Goal: Check status: Check status

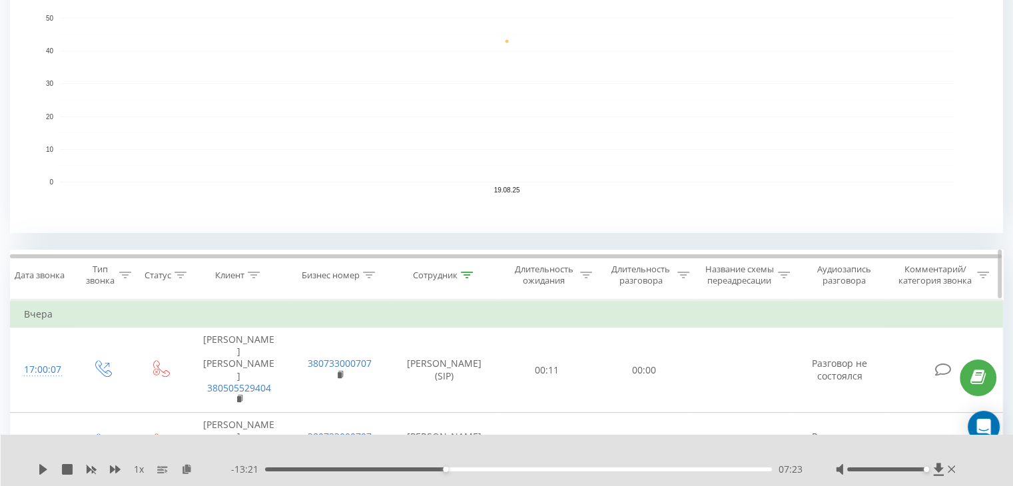
scroll to position [399, 0]
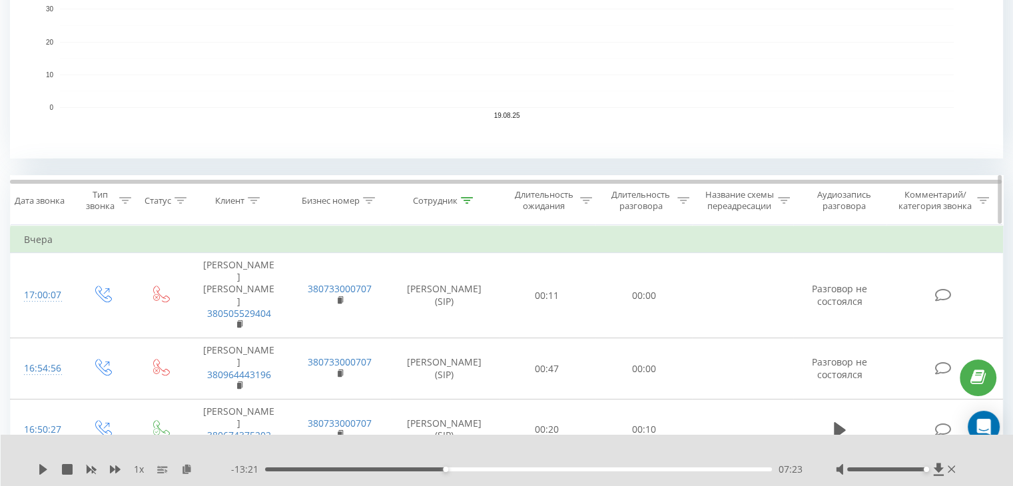
click at [459, 192] on th "Сотрудник" at bounding box center [444, 200] width 109 height 49
click at [466, 200] on icon at bounding box center [467, 200] width 12 height 7
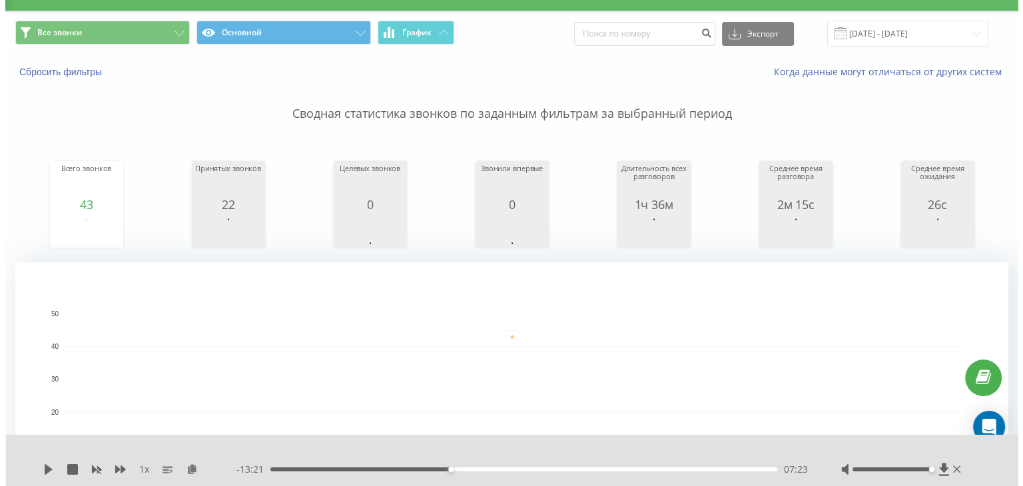
scroll to position [0, 0]
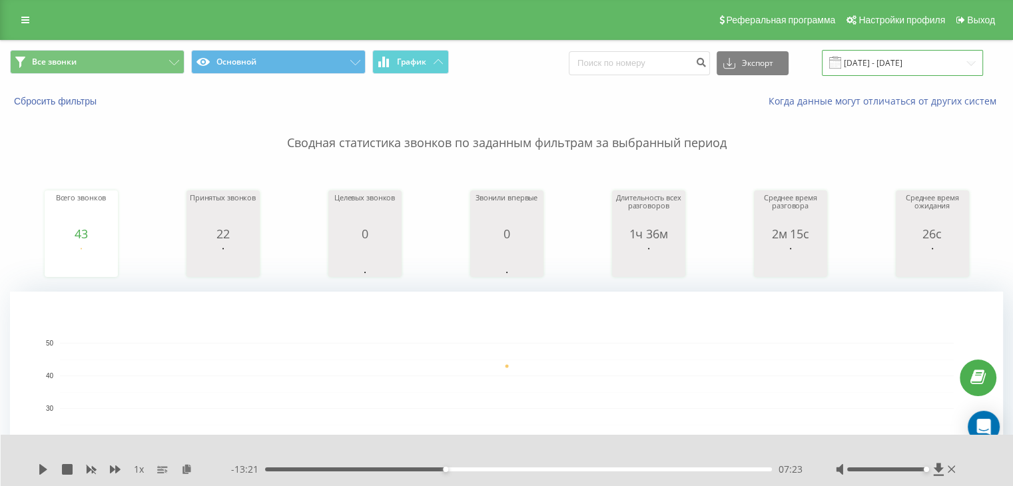
click at [874, 59] on input "19.08.2025 - 19.08.2025" at bounding box center [902, 63] width 161 height 26
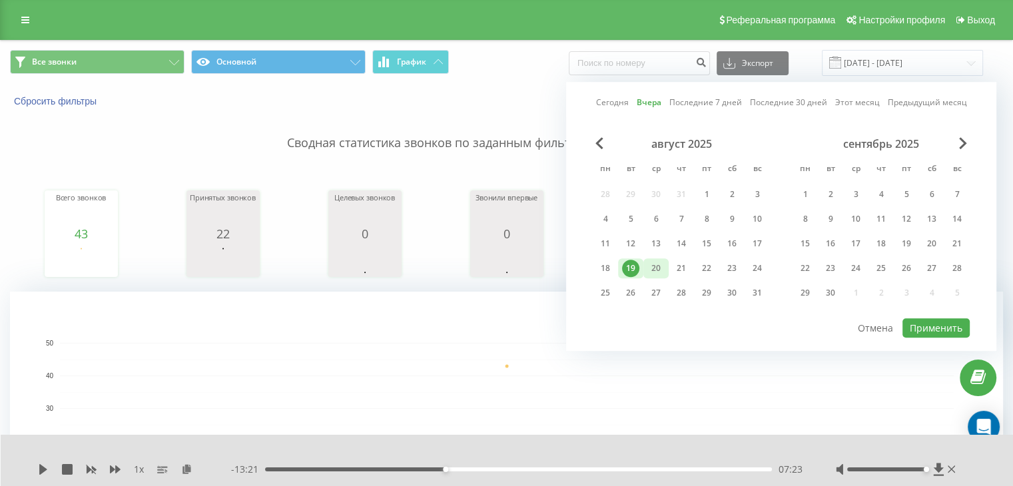
click at [652, 268] on div "20" at bounding box center [655, 268] width 17 height 17
click at [652, 267] on div "20" at bounding box center [655, 268] width 17 height 17
drag, startPoint x: 925, startPoint y: 314, endPoint x: 929, endPoint y: 320, distance: 6.9
click at [927, 315] on div "Сегодня Вчера Последние 7 дней Последние 30 дней Этот месяц Предыдущий месяц ав…" at bounding box center [781, 216] width 430 height 269
click at [929, 320] on button "Применить" at bounding box center [935, 327] width 67 height 19
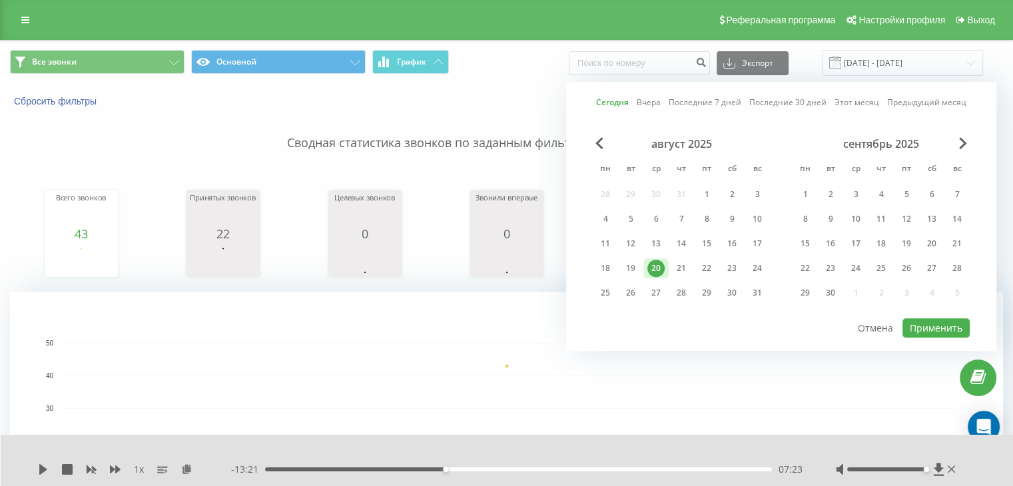
type input "[DATE] - [DATE]"
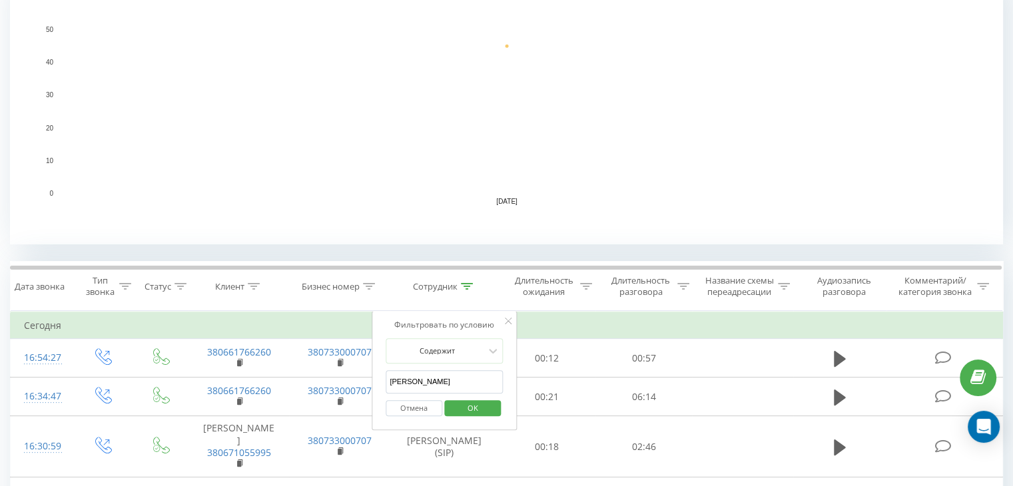
scroll to position [333, 0]
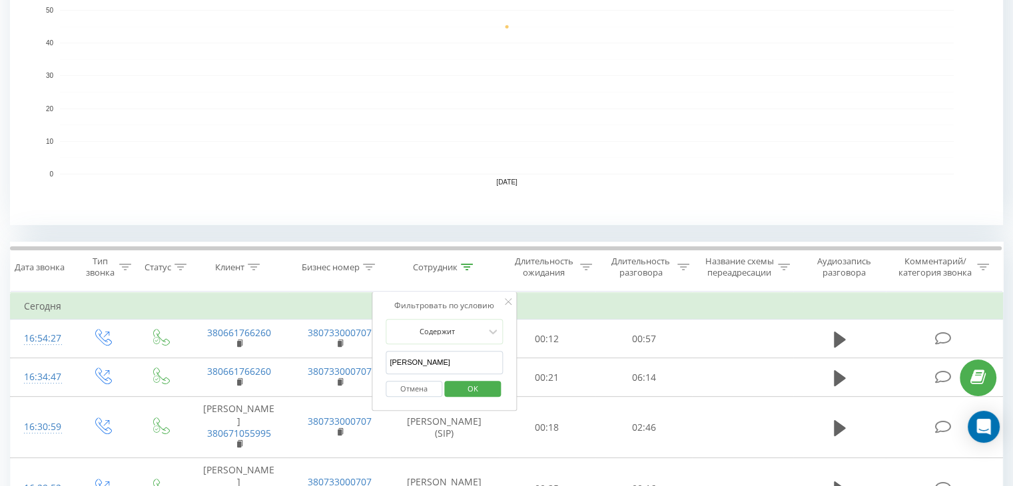
click at [511, 300] on div "Фильтровать по условию Содержит Чаюк Отмена OK" at bounding box center [444, 352] width 145 height 120
click at [507, 302] on icon at bounding box center [508, 301] width 7 height 7
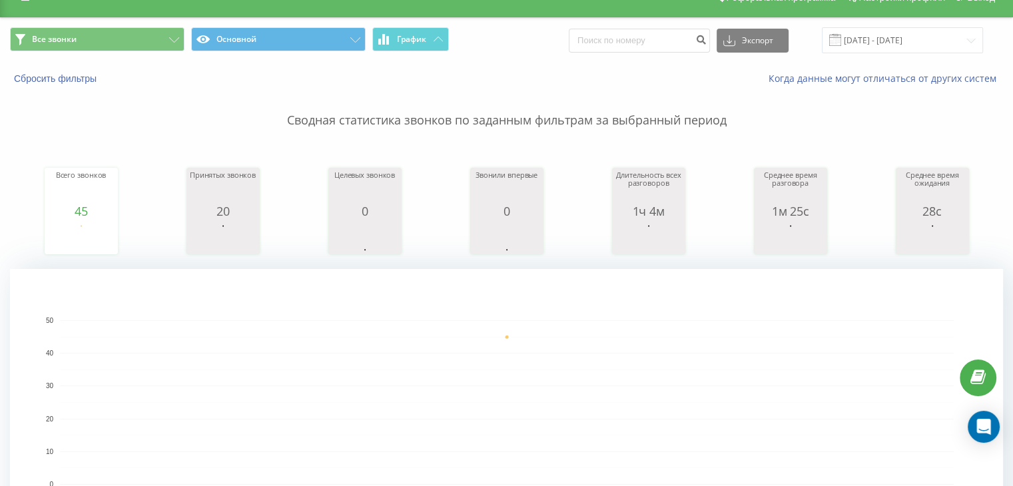
scroll to position [0, 0]
